Goal: Task Accomplishment & Management: Manage account settings

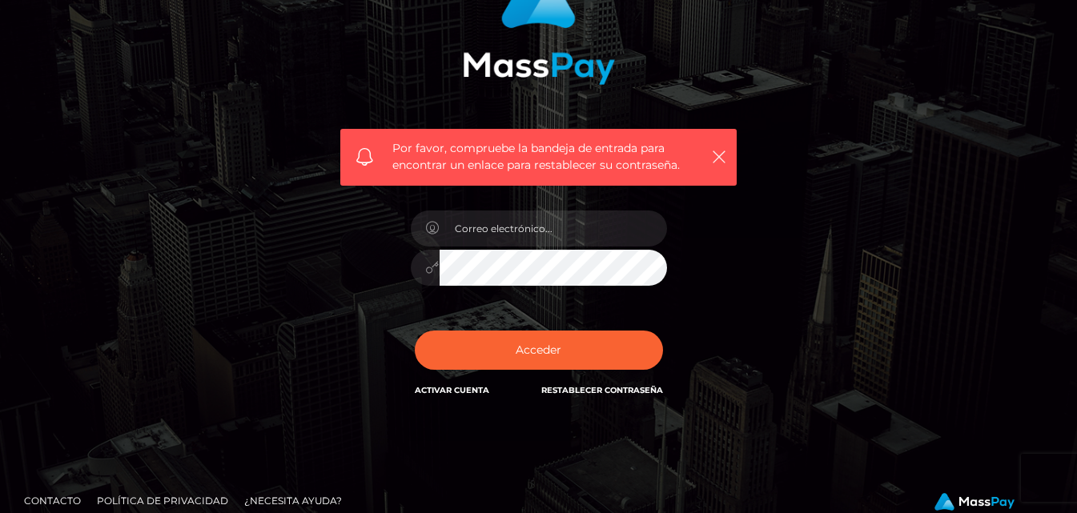
scroll to position [171, 0]
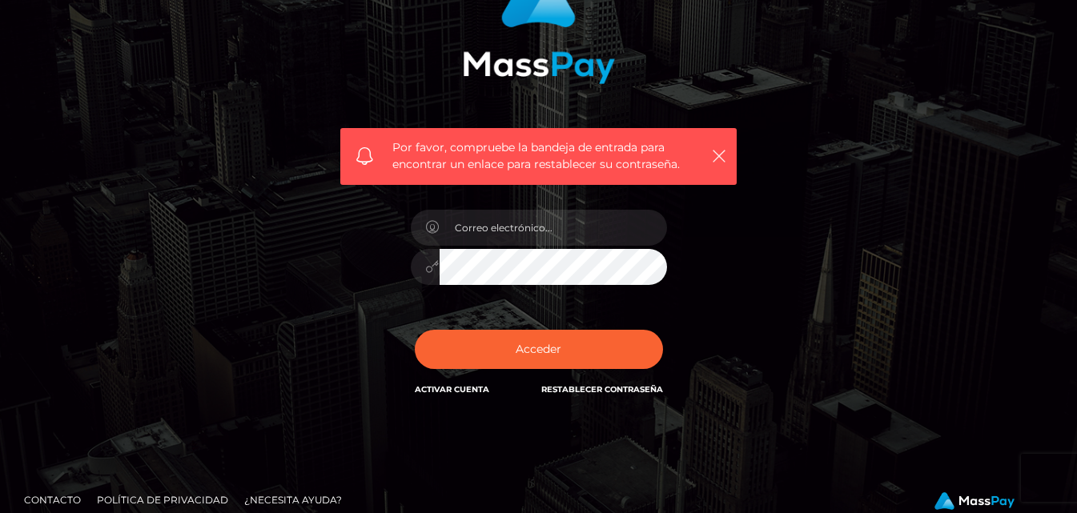
click at [610, 389] on link "Restablecer contraseña" at bounding box center [602, 389] width 122 height 10
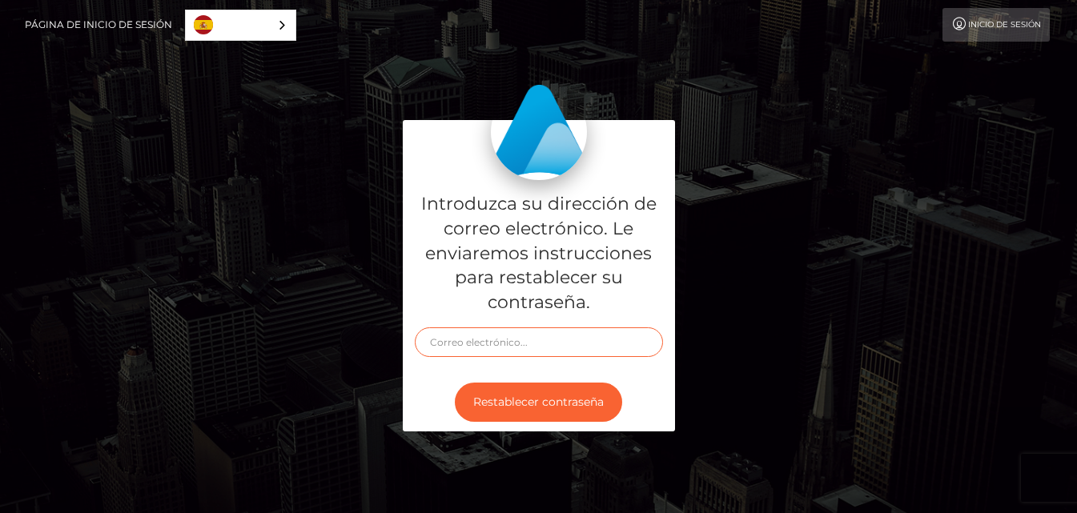
click at [500, 344] on input "text" at bounding box center [539, 343] width 248 height 30
click at [509, 349] on input "babycherryblossom77@gmail.com" at bounding box center [539, 343] width 248 height 30
type input "babycherryblosom77@gmail.com"
drag, startPoint x: 594, startPoint y: 339, endPoint x: 363, endPoint y: 343, distance: 231.5
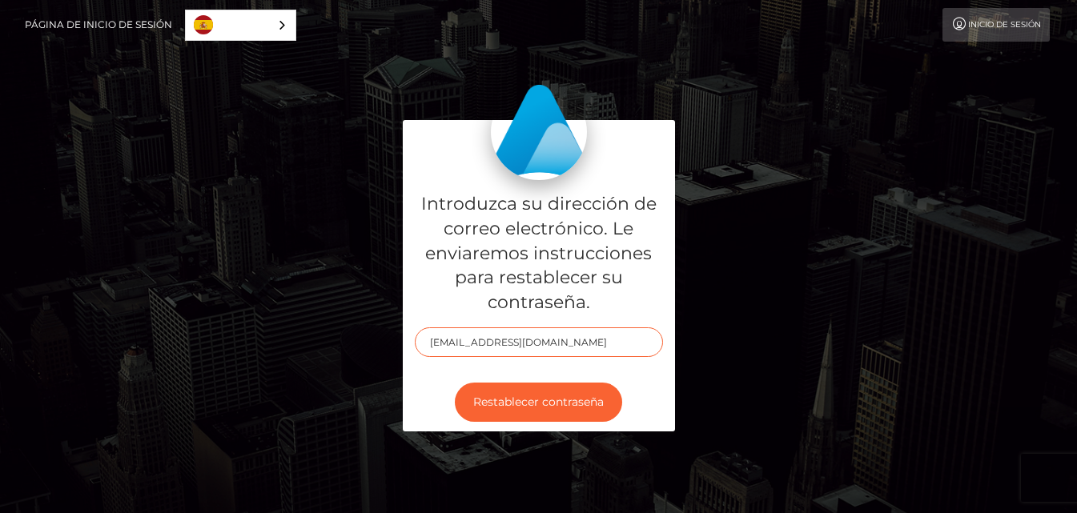
click at [363, 344] on div "Introduzca su dirección de correo electrónico. Le enviaremos instrucciones para…" at bounding box center [538, 284] width 913 height 328
paste input "babycherryblosom77@gmail.com"
type input "babycherryblosom77@gmail.com"
click at [455, 383] on button "Restablecer contraseña" at bounding box center [538, 402] width 167 height 39
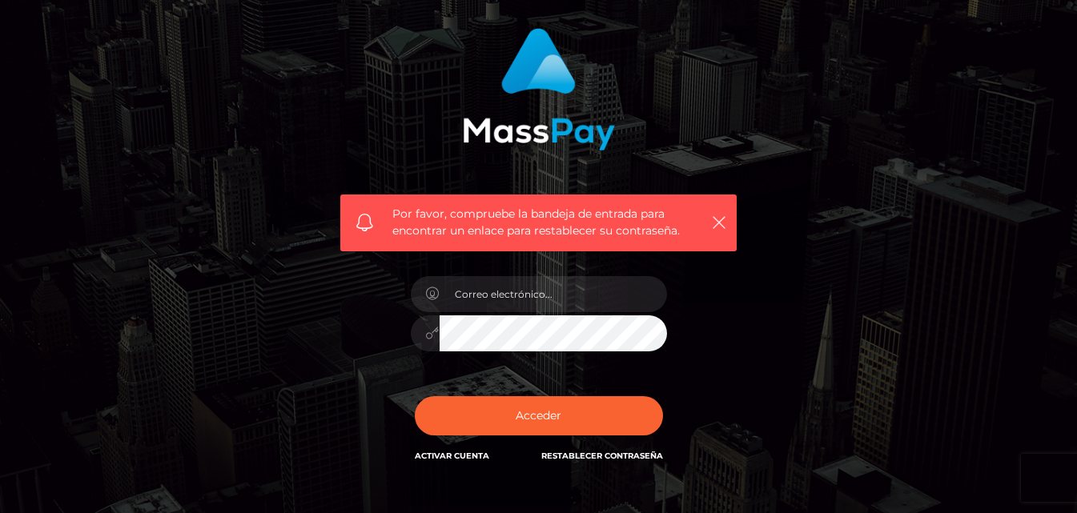
scroll to position [108, 0]
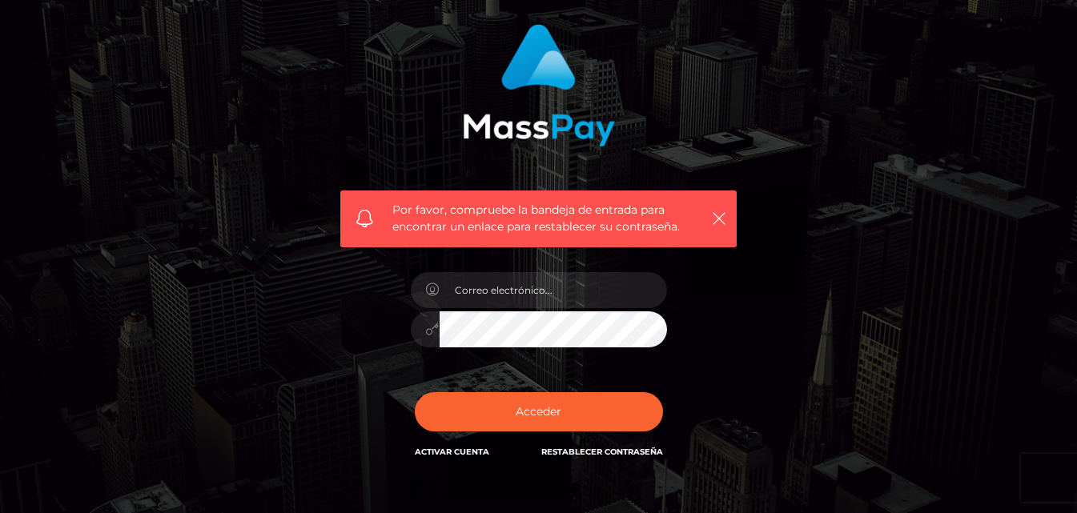
click at [443, 456] on link "Activar Cuenta" at bounding box center [452, 452] width 74 height 10
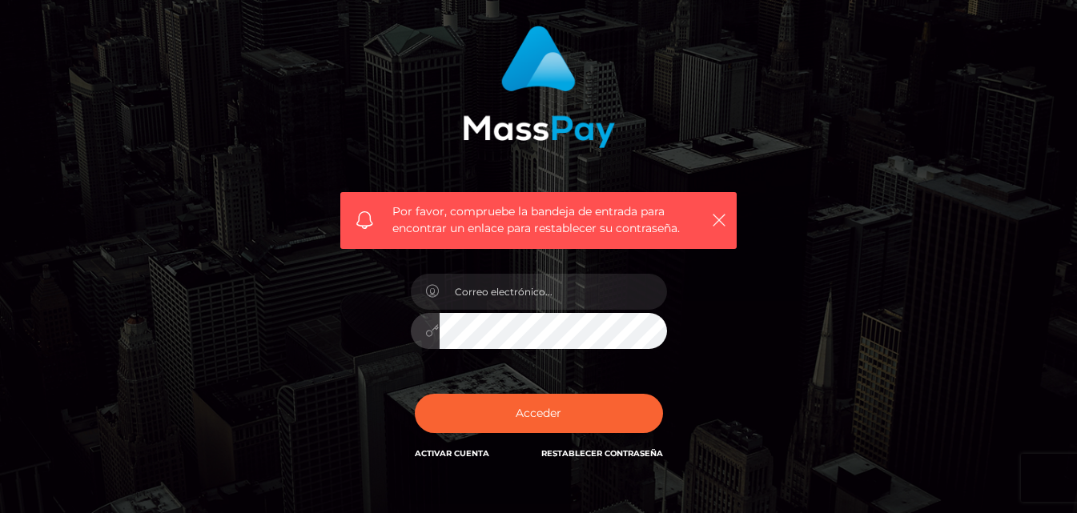
scroll to position [108, 0]
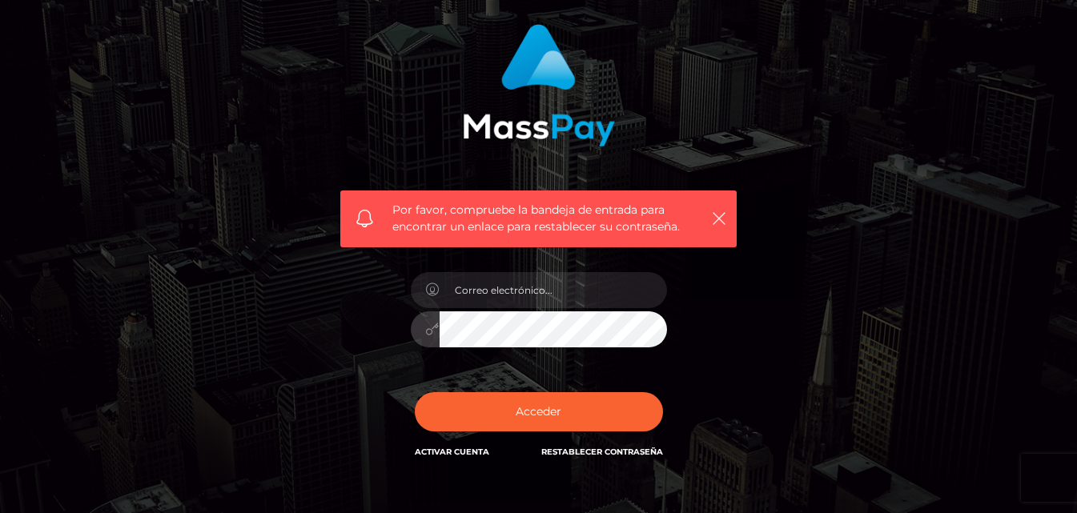
click at [617, 222] on span "Por favor, compruebe la bandeja de entrada para encontrar un enlace para restab…" at bounding box center [538, 219] width 292 height 34
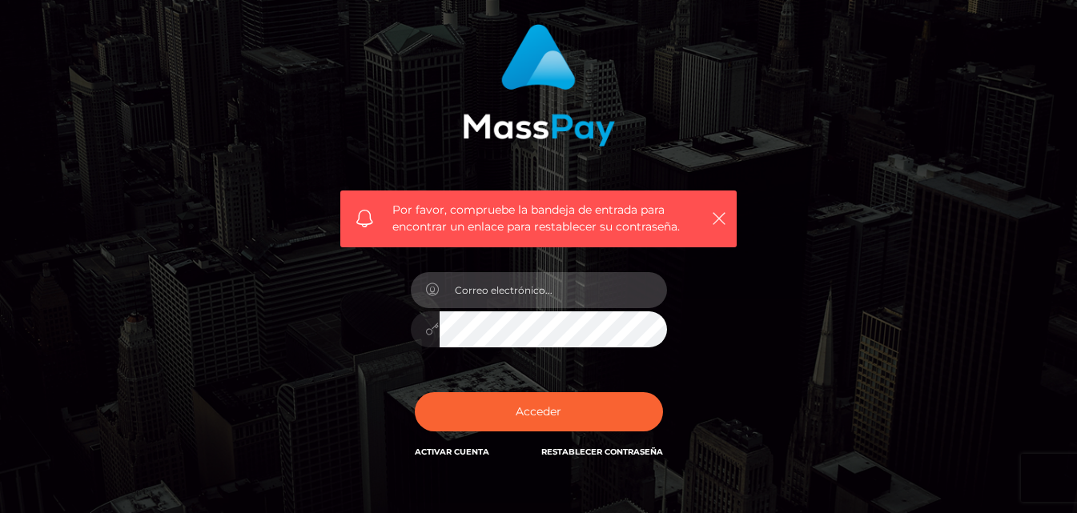
click at [471, 286] on input "email" at bounding box center [553, 290] width 227 height 36
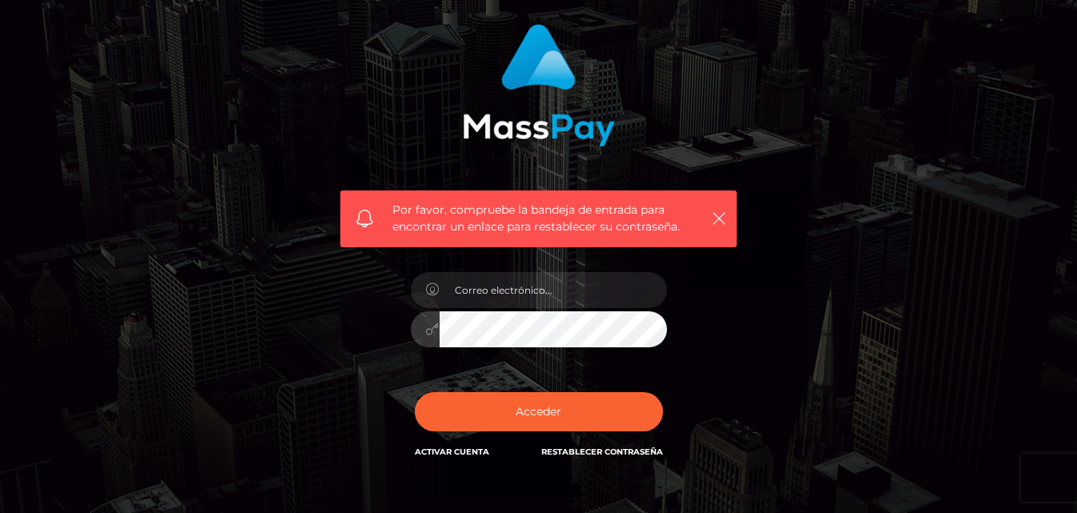
click at [580, 450] on link "Restablecer contraseña" at bounding box center [602, 452] width 122 height 10
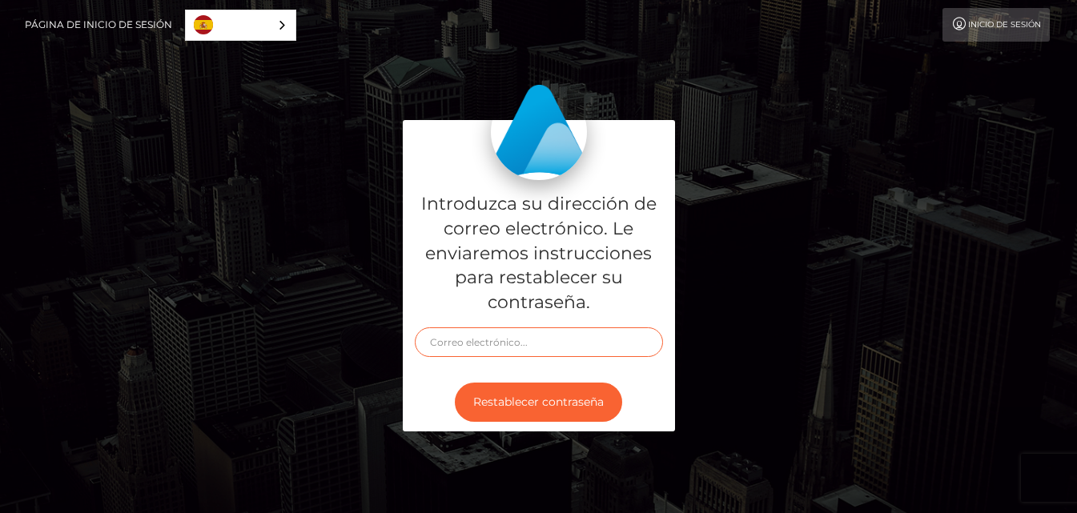
click at [511, 343] on input "text" at bounding box center [539, 343] width 248 height 30
